Goal: Subscribe to service/newsletter

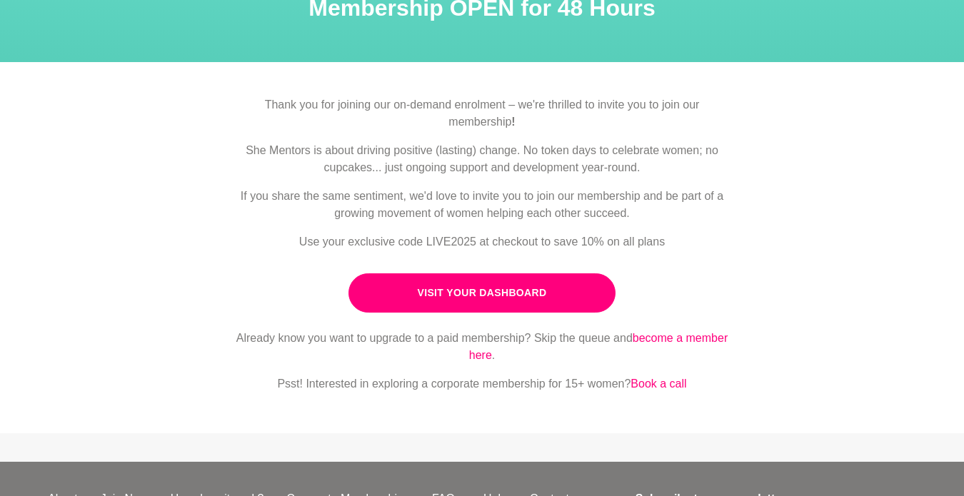
scroll to position [98, 0]
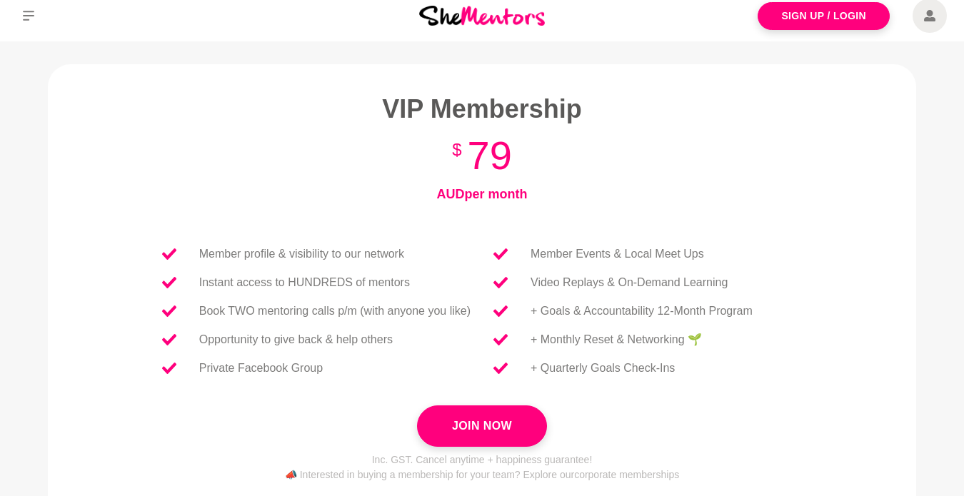
scroll to position [13, 0]
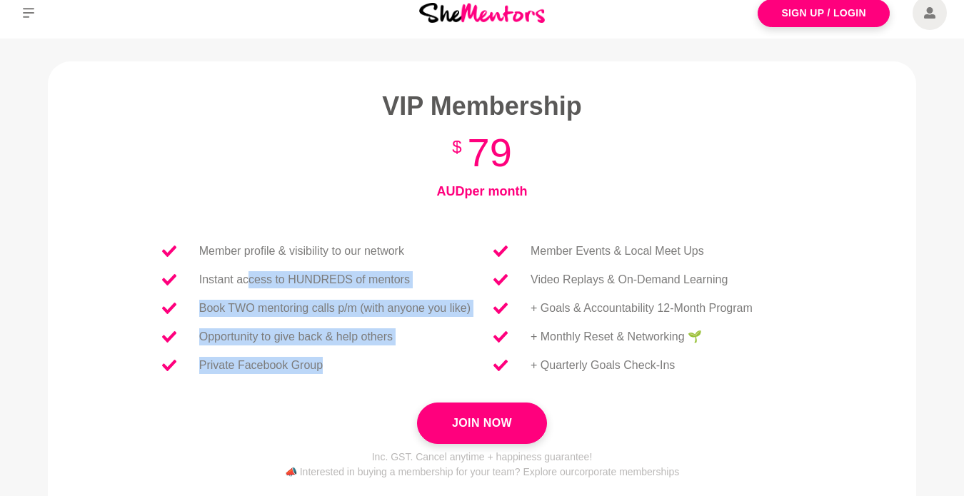
drag, startPoint x: 244, startPoint y: 281, endPoint x: 289, endPoint y: 375, distance: 104.4
click at [289, 375] on ul "Member profile & visibility to our network Instant access to HUNDREDS of mentor…" at bounding box center [316, 308] width 331 height 143
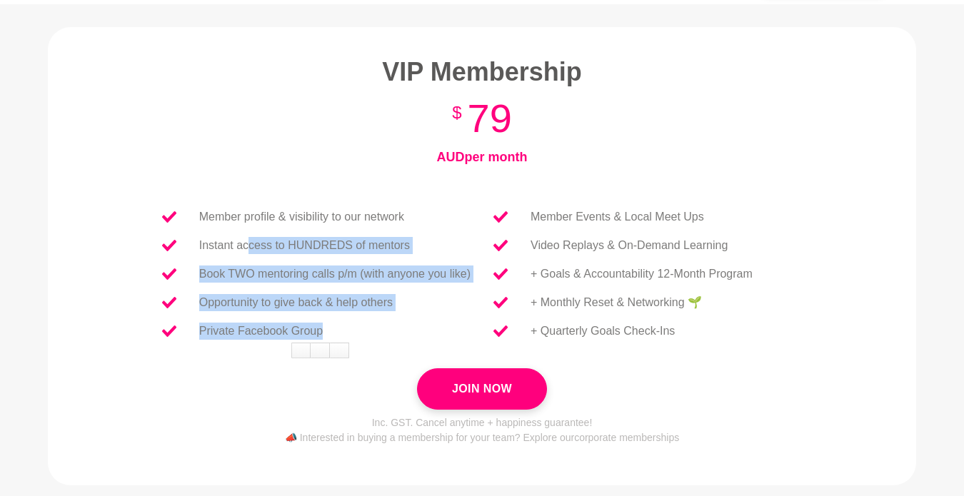
scroll to position [50, 0]
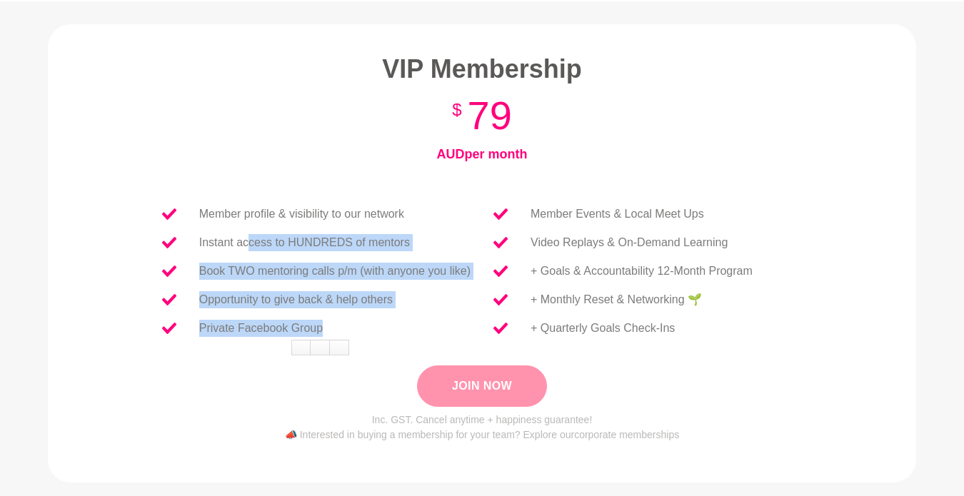
click at [511, 389] on button "Join Now" at bounding box center [482, 386] width 130 height 41
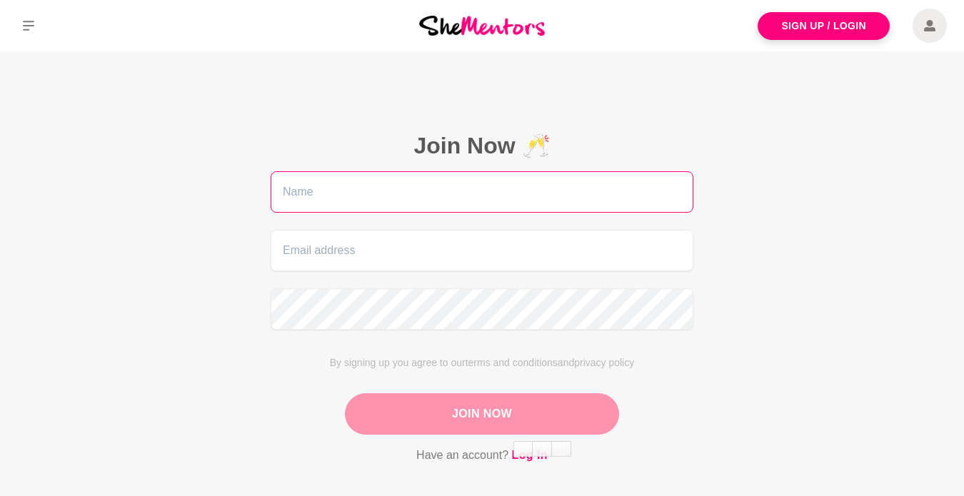
click at [524, 191] on input "text" at bounding box center [482, 191] width 423 height 41
click at [435, 196] on input "text" at bounding box center [482, 191] width 423 height 41
click at [456, 184] on input "text" at bounding box center [482, 191] width 423 height 41
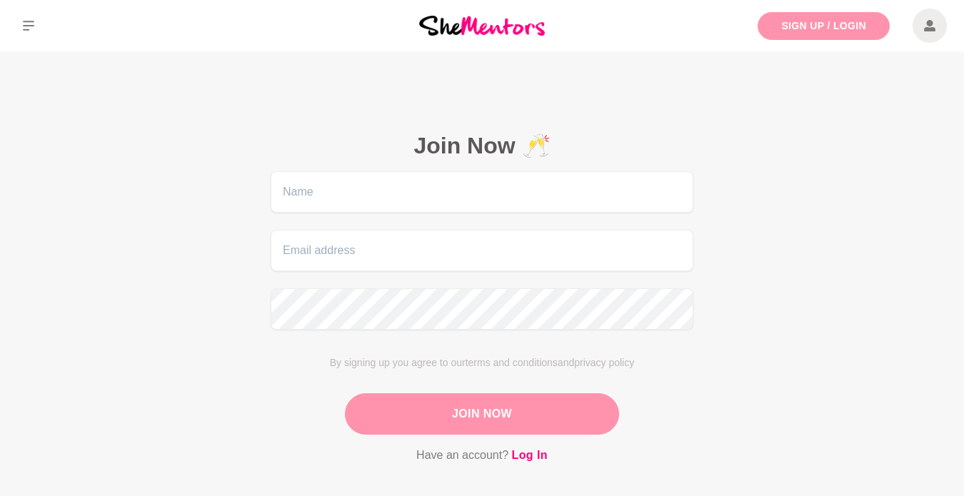
click at [826, 29] on link "Sign Up / Login" at bounding box center [824, 26] width 132 height 28
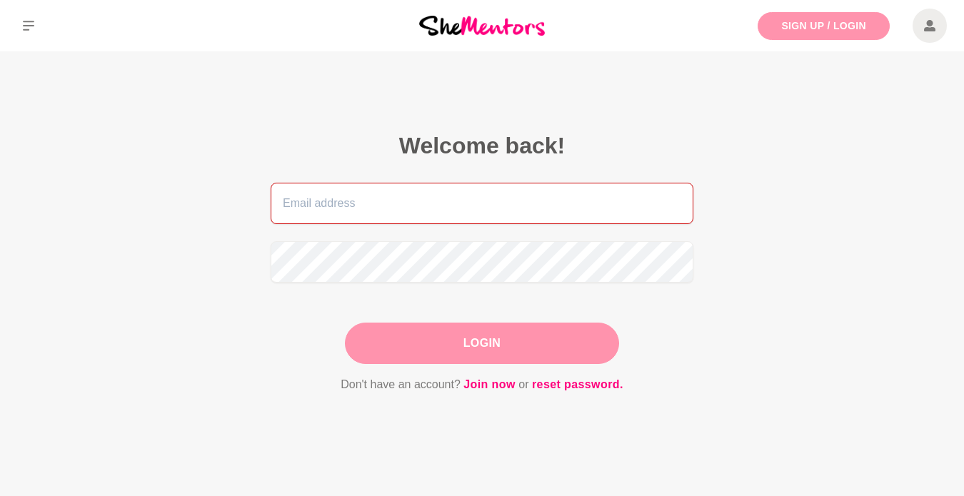
type input "[DOMAIN_NAME][EMAIL_ADDRESS][PERSON_NAME][DOMAIN_NAME]"
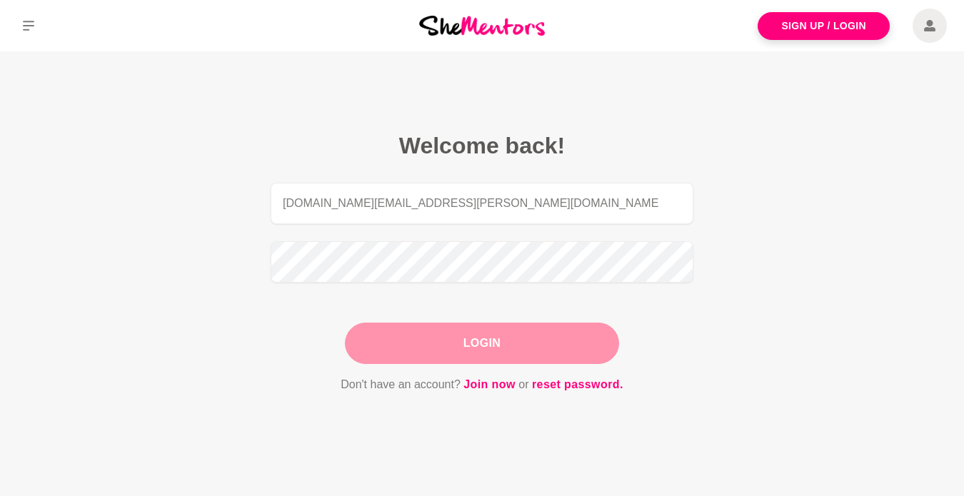
click at [499, 341] on button "Login" at bounding box center [482, 343] width 274 height 41
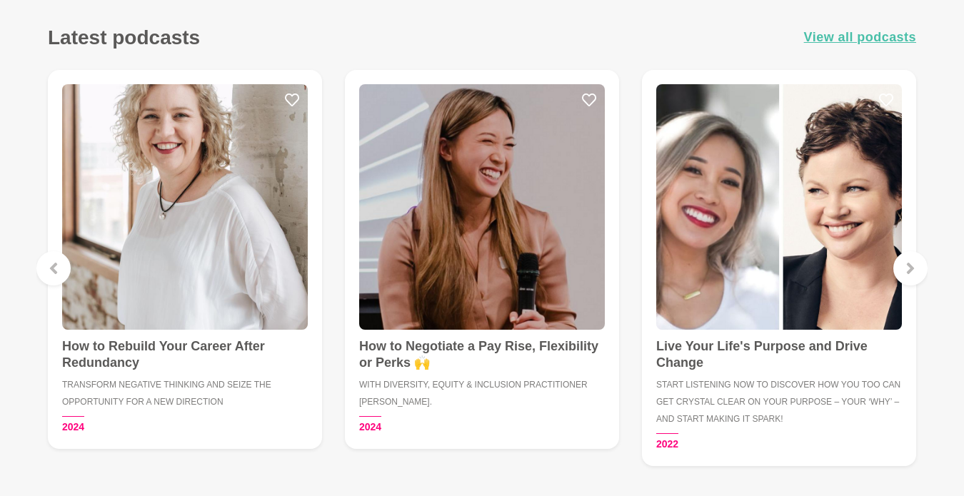
scroll to position [1127, 0]
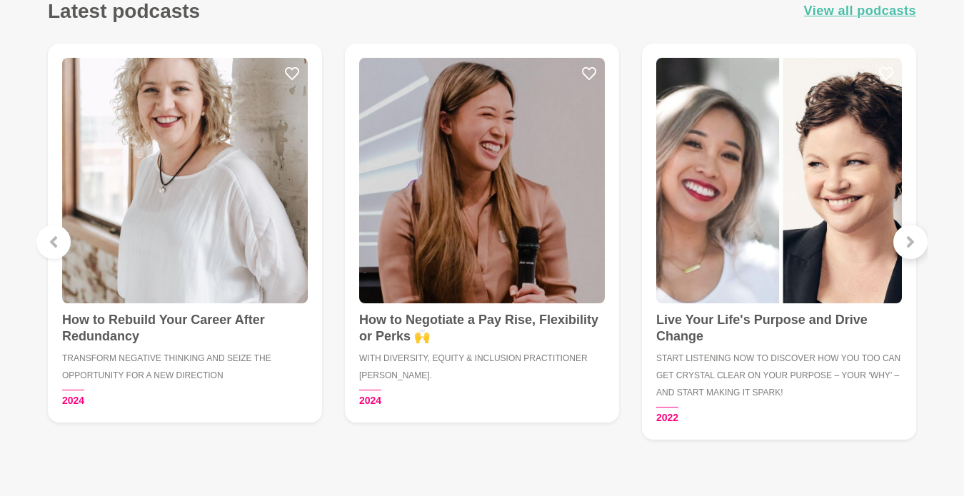
click at [914, 236] on icon at bounding box center [910, 241] width 11 height 11
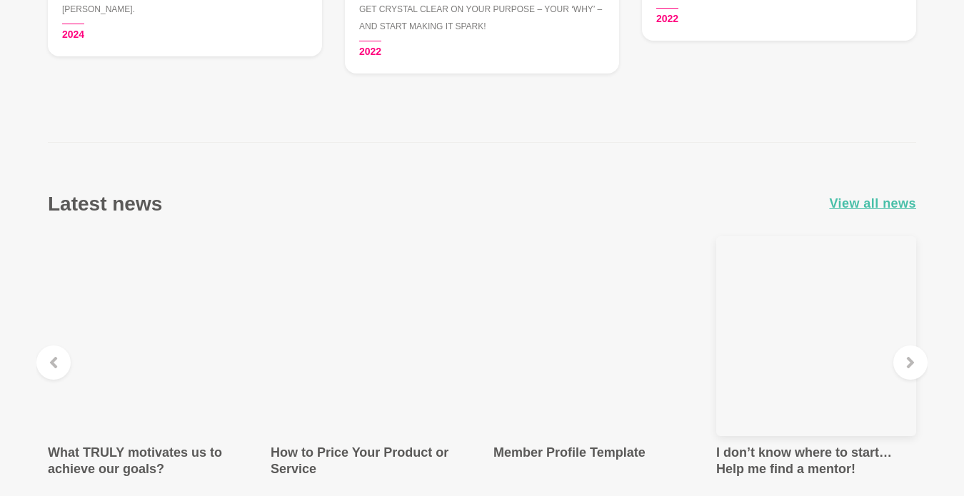
scroll to position [1491, 0]
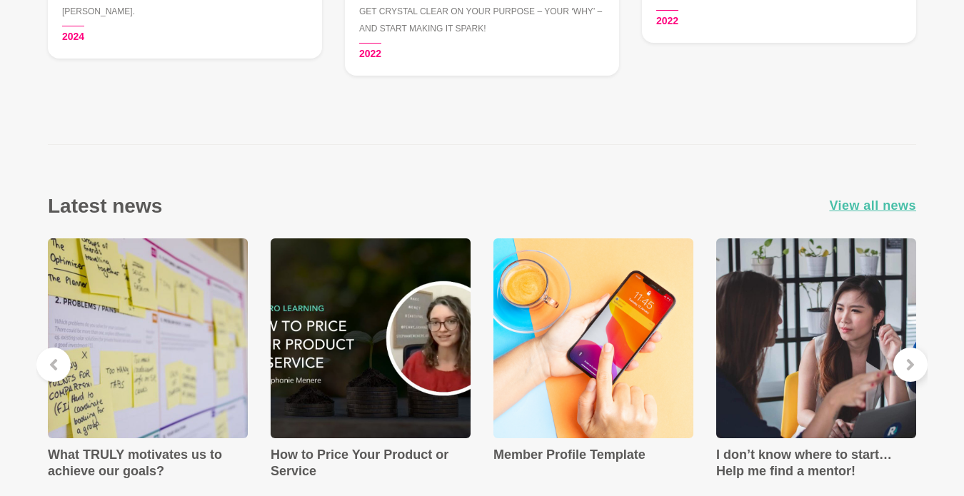
click at [909, 350] on div at bounding box center [910, 365] width 34 height 34
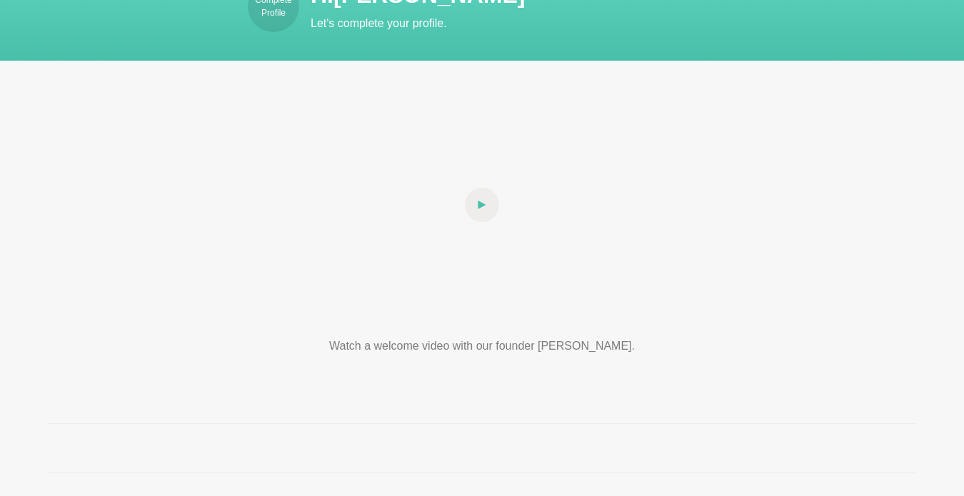
scroll to position [0, 0]
